Goal: Transaction & Acquisition: Purchase product/service

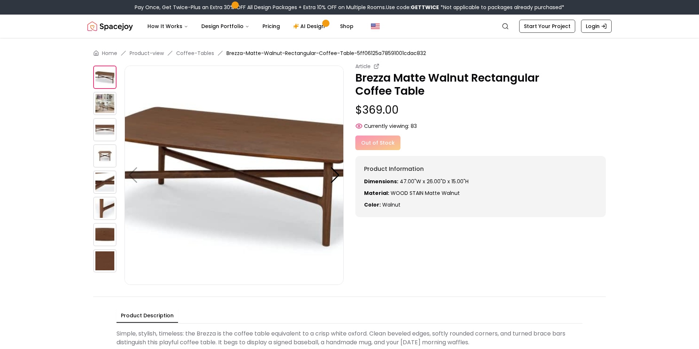
click at [101, 102] on img at bounding box center [104, 103] width 23 height 23
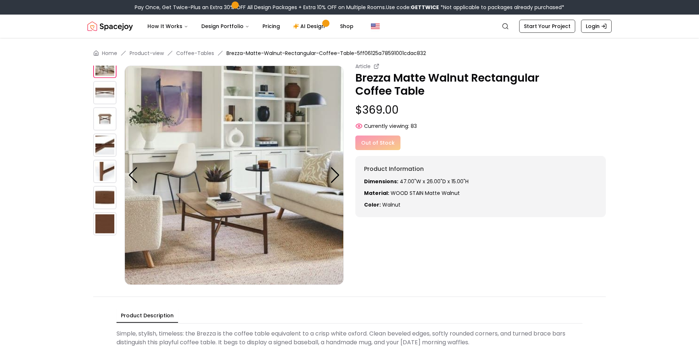
click at [102, 122] on img at bounding box center [104, 118] width 23 height 23
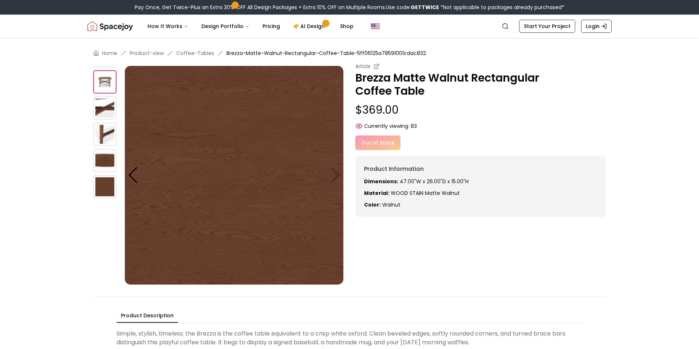
click at [102, 139] on img at bounding box center [104, 134] width 23 height 23
click at [104, 168] on img at bounding box center [104, 160] width 23 height 23
click at [103, 188] on img at bounding box center [104, 186] width 23 height 23
click at [109, 90] on img at bounding box center [104, 81] width 23 height 23
click at [105, 107] on img at bounding box center [104, 107] width 23 height 23
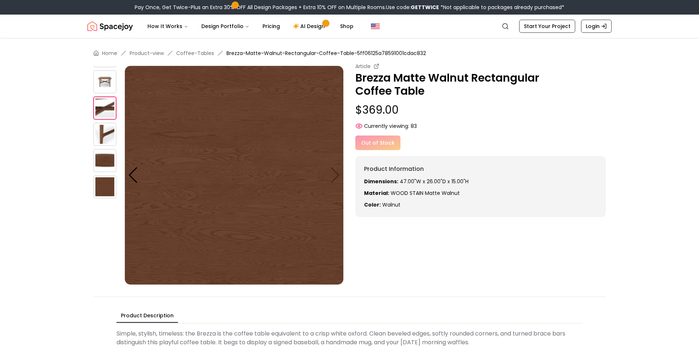
click at [105, 91] on img at bounding box center [104, 81] width 23 height 23
click at [103, 101] on img at bounding box center [104, 107] width 23 height 23
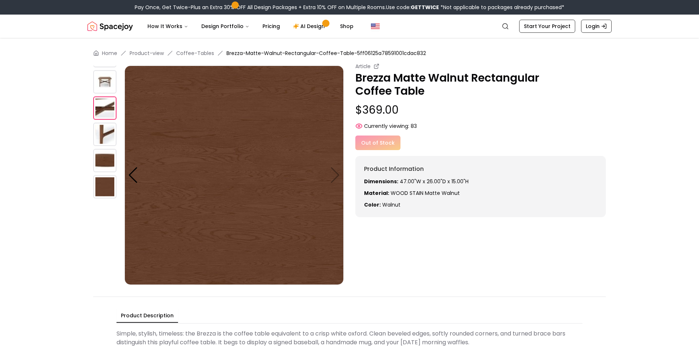
click at [110, 75] on img at bounding box center [104, 81] width 23 height 23
